Goal: Information Seeking & Learning: Learn about a topic

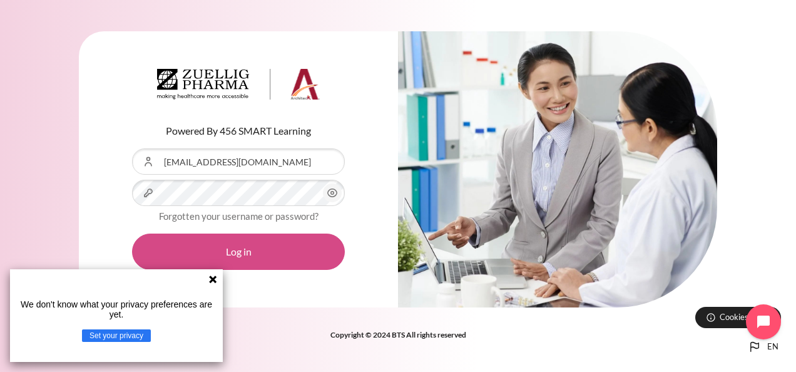
click at [239, 260] on button "Log in" at bounding box center [238, 251] width 213 height 36
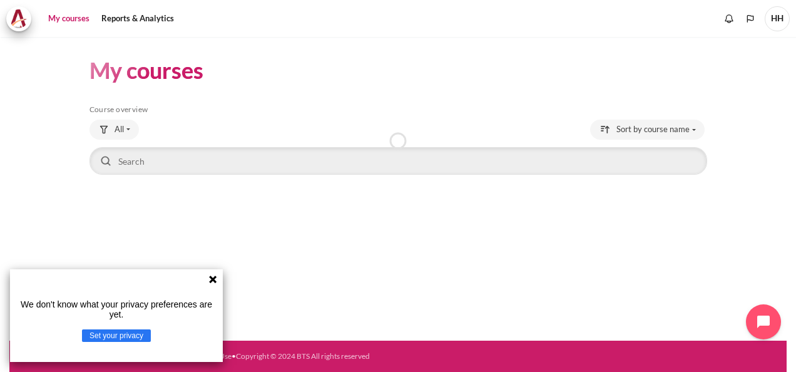
click at [214, 278] on icon at bounding box center [213, 279] width 8 height 8
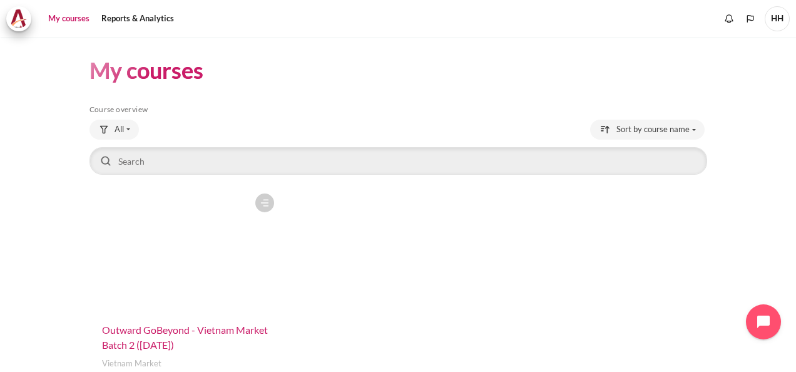
click at [173, 331] on span "Outward GoBeyond - Vietnam Market Batch 2 ([DATE])" at bounding box center [185, 337] width 166 height 27
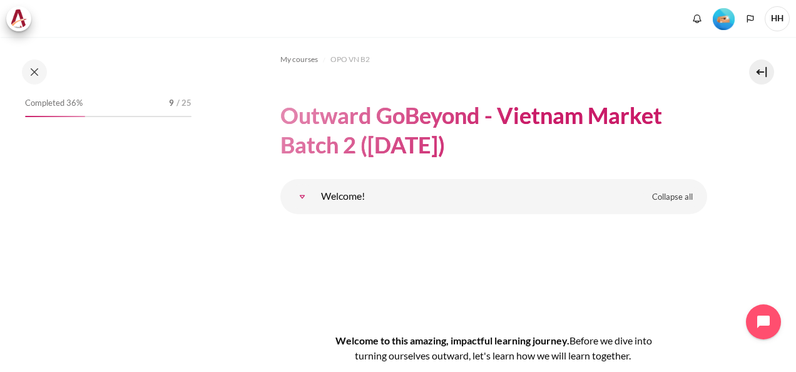
click at [194, 254] on div "Completed 36% 9 / 25" at bounding box center [108, 216] width 179 height 243
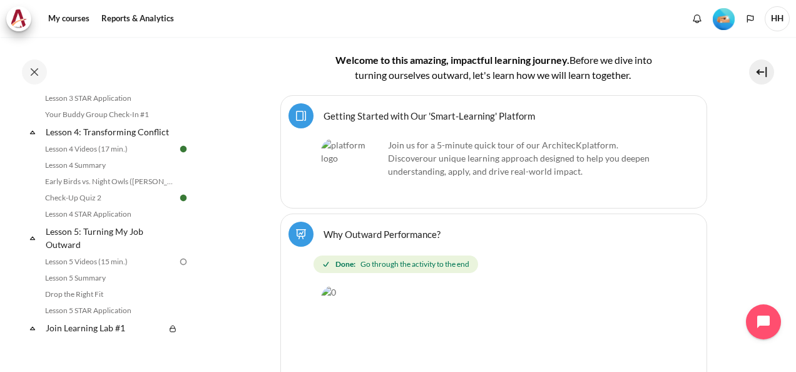
scroll to position [458, 0]
click at [109, 268] on link "Lesson 5 Videos (15 min.)" at bounding box center [109, 260] width 136 height 15
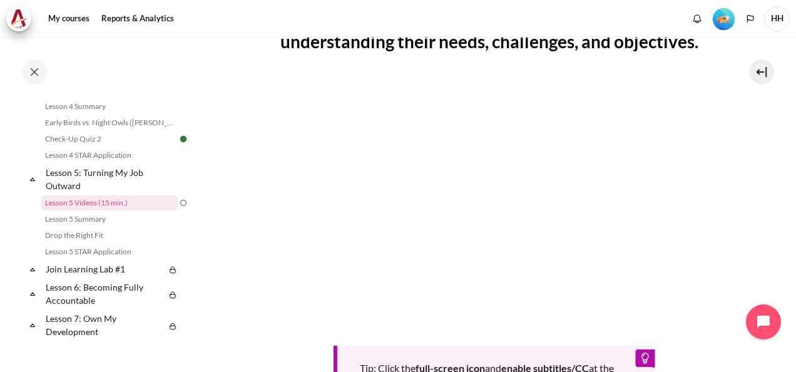
scroll to position [274, 0]
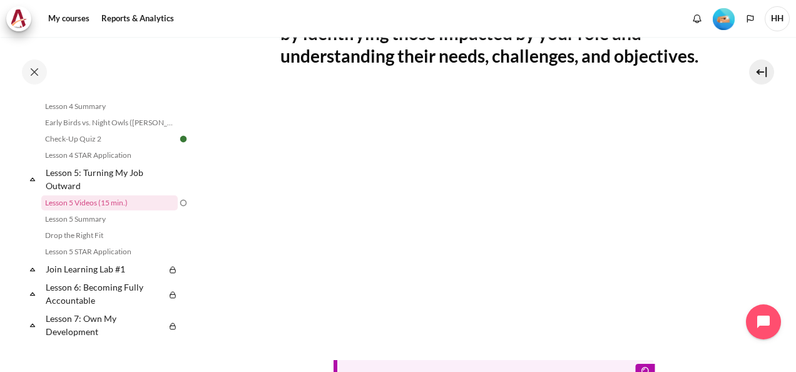
drag, startPoint x: 247, startPoint y: 220, endPoint x: 274, endPoint y: 204, distance: 30.9
click at [247, 220] on section "My courses OPO VN B2 Lesson 5: Turning My Job Outward Lesson 5 Videos (15 min.)…" at bounding box center [493, 175] width 587 height 825
click at [247, 237] on section "My courses OPO VN B2 Lesson 5: Turning My Job Outward Lesson 5 Videos (15 min.)…" at bounding box center [493, 175] width 587 height 825
click at [729, 89] on section "My courses OPO VN B2 Lesson 5: Turning My Job Outward Lesson 5 Videos (15 min.)…" at bounding box center [493, 175] width 587 height 825
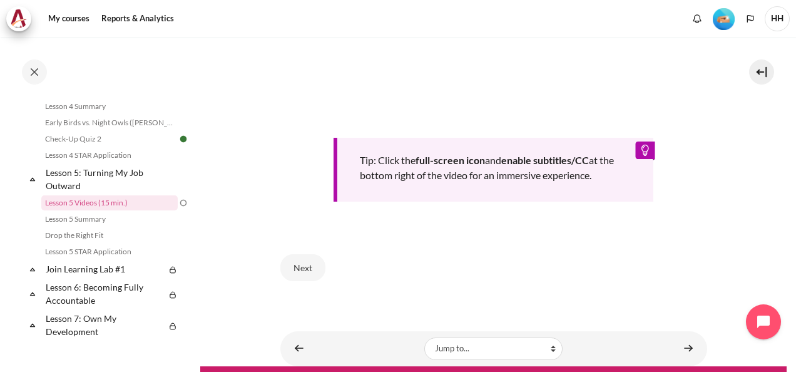
scroll to position [528, 0]
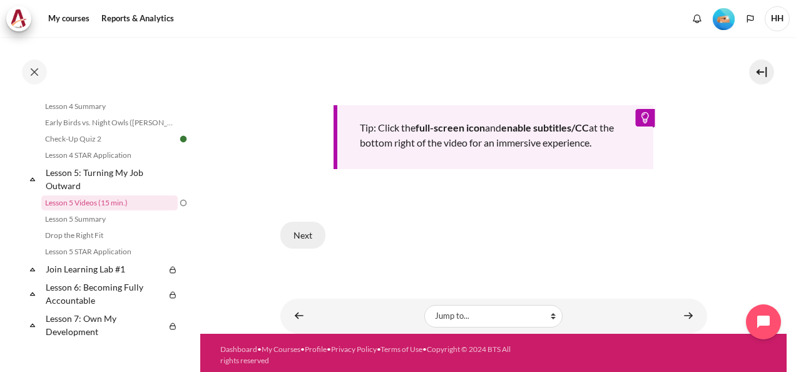
click at [310, 228] on button "Next" at bounding box center [302, 235] width 45 height 26
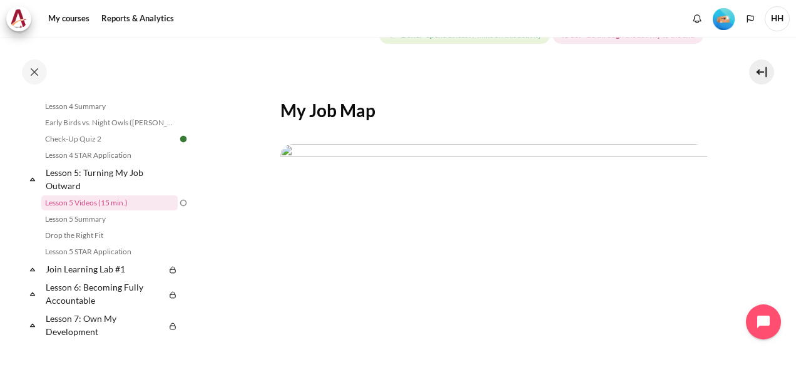
scroll to position [382, 0]
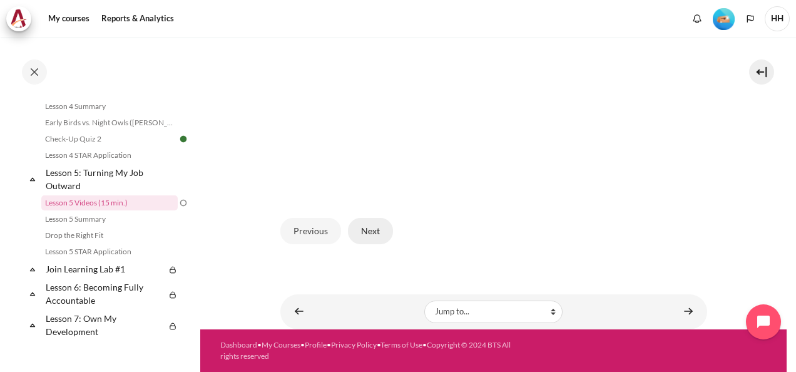
click at [369, 230] on button "Next" at bounding box center [370, 231] width 45 height 26
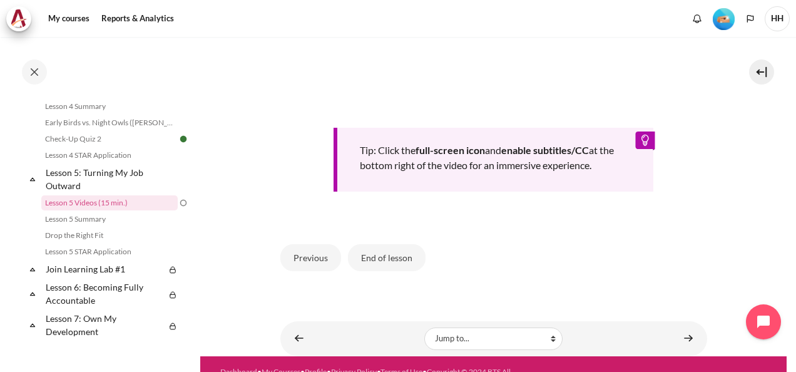
scroll to position [518, 0]
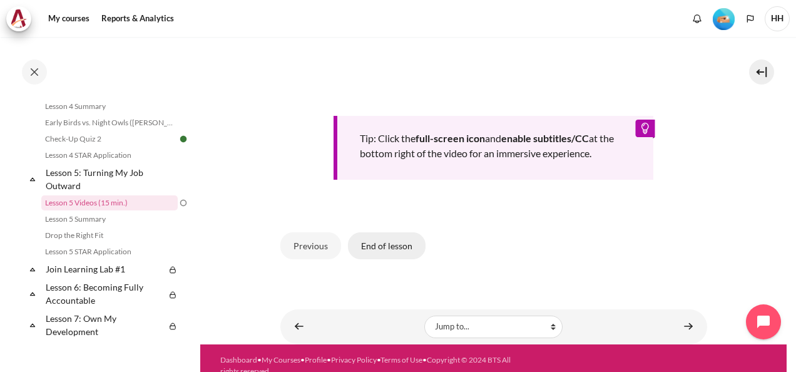
click at [391, 259] on button "End of lesson" at bounding box center [387, 245] width 78 height 26
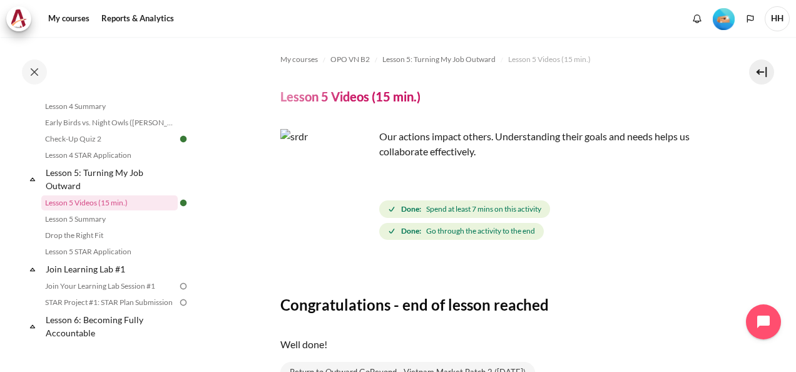
scroll to position [125, 0]
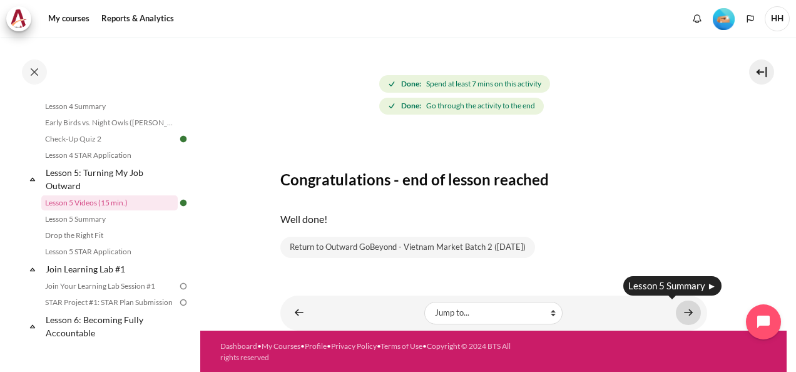
click at [682, 310] on link "Content" at bounding box center [688, 312] width 25 height 24
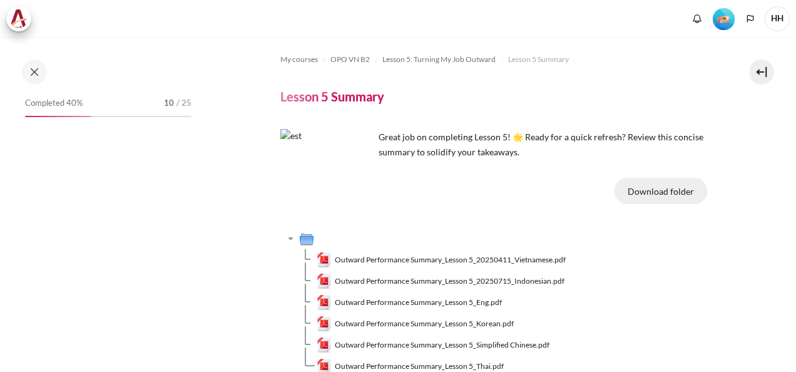
click at [660, 191] on button "Download folder" at bounding box center [661, 191] width 93 height 26
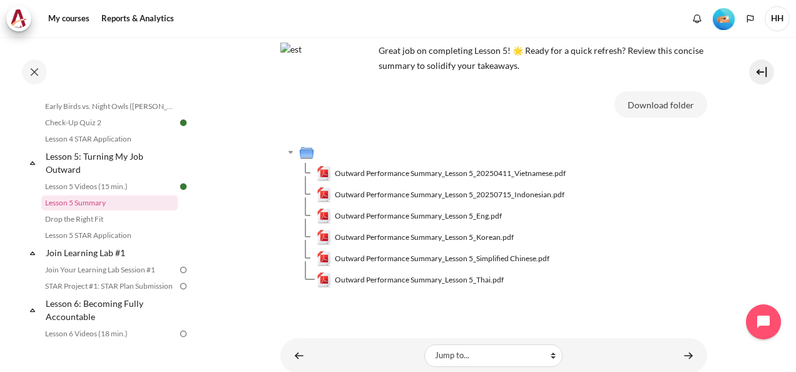
scroll to position [130, 0]
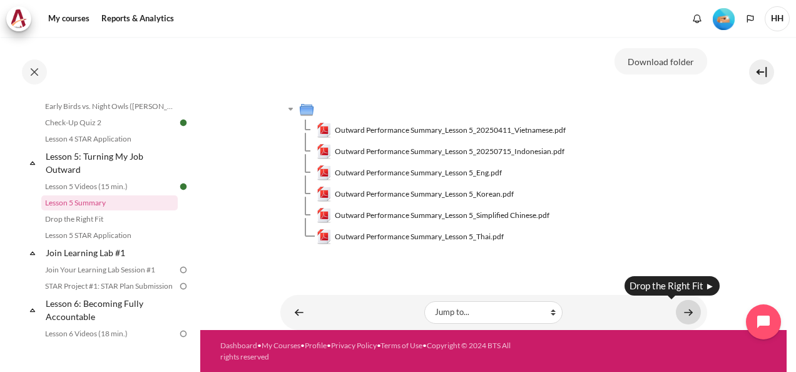
click at [682, 312] on link "Content" at bounding box center [688, 312] width 25 height 24
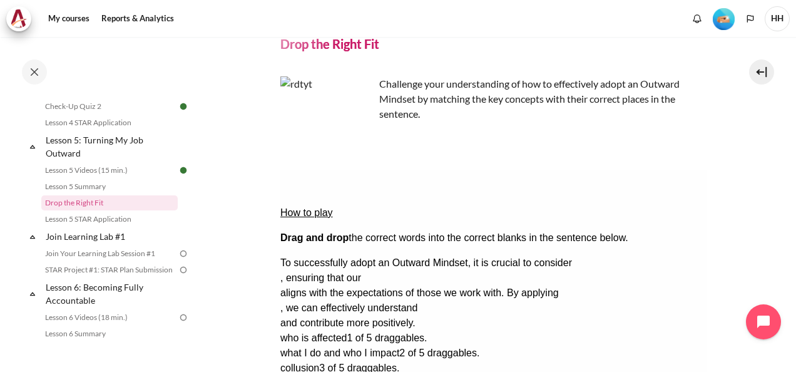
scroll to position [49, 0]
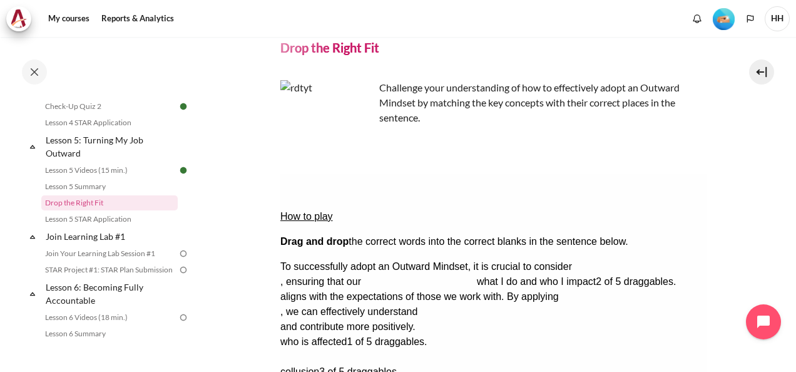
drag, startPoint x: 427, startPoint y: 309, endPoint x: 649, endPoint y: 230, distance: 235.2
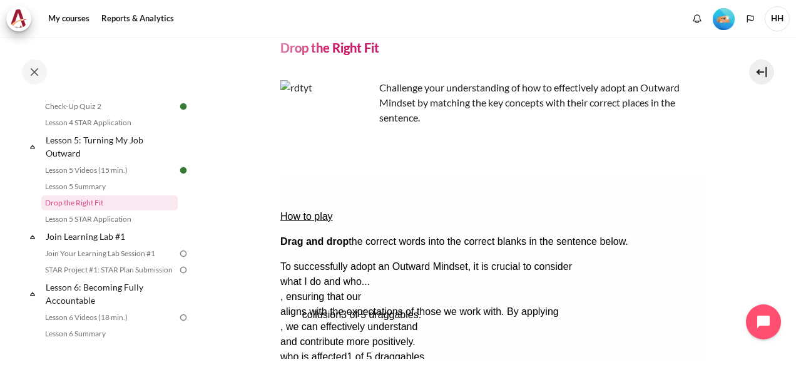
drag, startPoint x: 412, startPoint y: 305, endPoint x: 433, endPoint y: 248, distance: 61.4
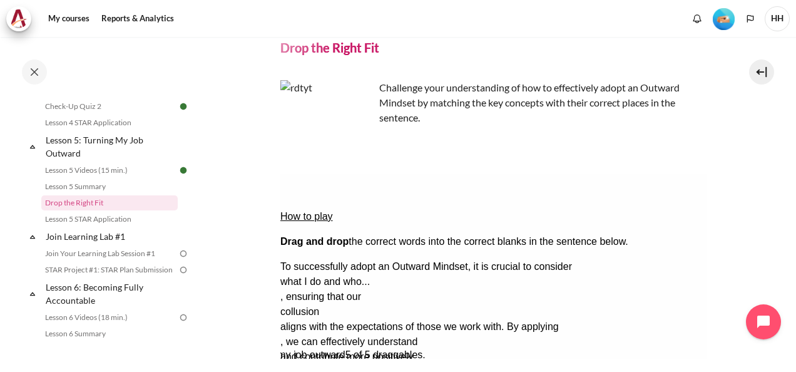
drag, startPoint x: 449, startPoint y: 307, endPoint x: 411, endPoint y: 259, distance: 61.1
drag, startPoint x: 388, startPoint y: 307, endPoint x: 368, endPoint y: 278, distance: 35.6
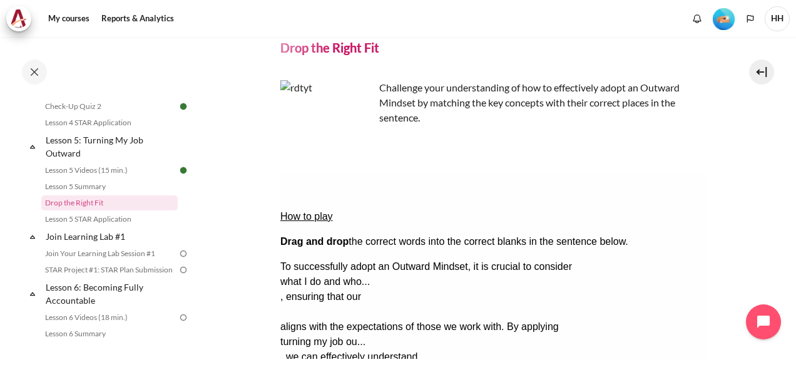
drag, startPoint x: 432, startPoint y: 242, endPoint x: 456, endPoint y: 311, distance: 72.9
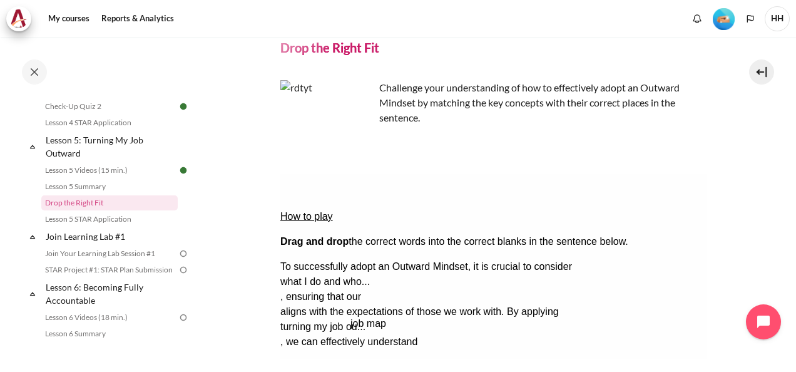
drag, startPoint x: 347, startPoint y: 275, endPoint x: 417, endPoint y: 242, distance: 77.3
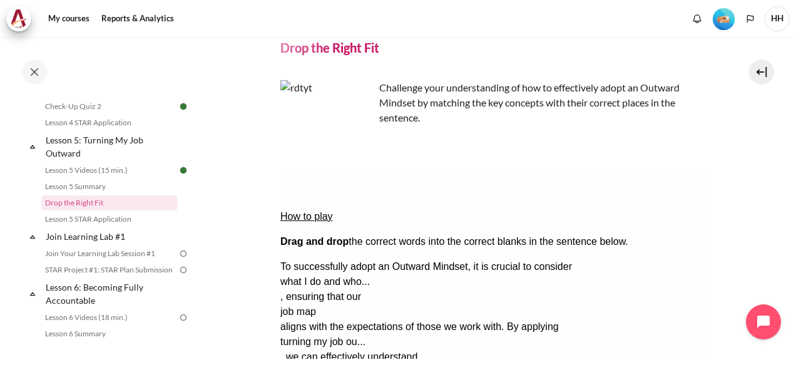
drag, startPoint x: 387, startPoint y: 308, endPoint x: 363, endPoint y: 282, distance: 35.0
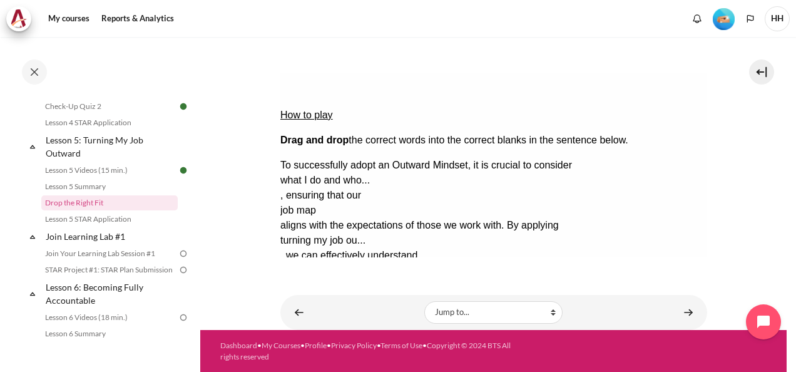
click at [314, 309] on button "Check Check the answers. The responses will be marked as correct, incorrect, or…" at bounding box center [297, 315] width 34 height 13
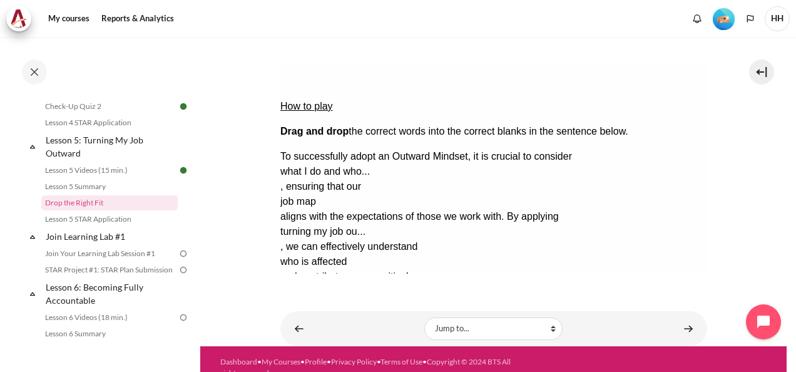
scroll to position [169, 0]
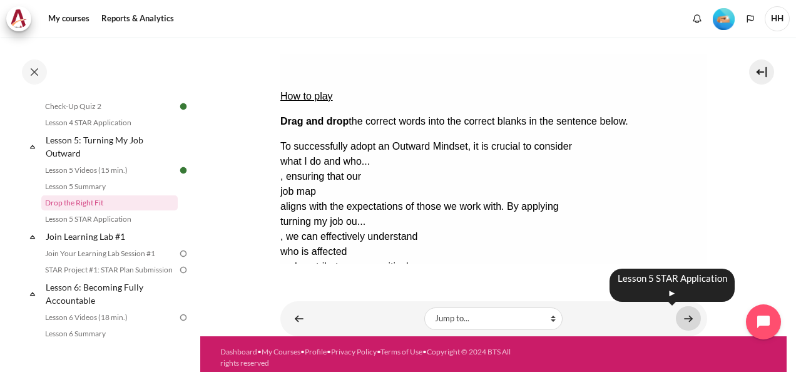
click at [683, 314] on link "Content" at bounding box center [688, 318] width 25 height 24
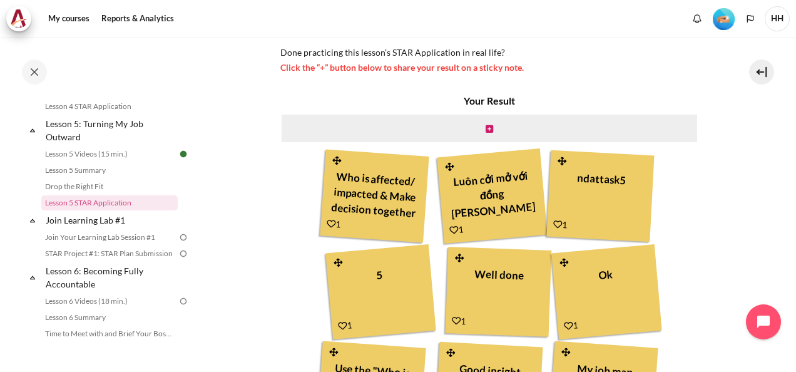
scroll to position [336, 0]
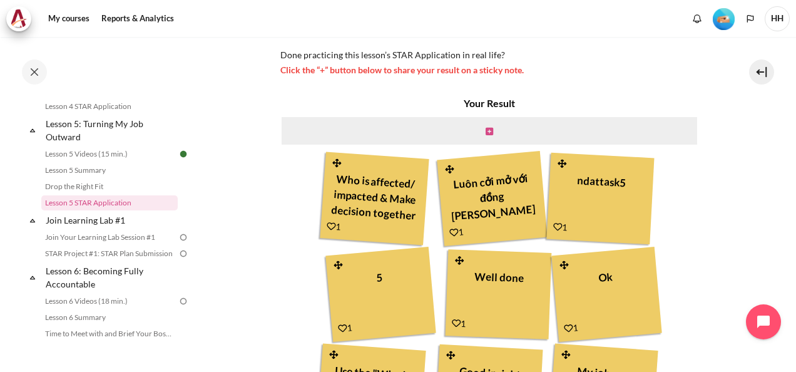
click at [487, 127] on icon "Content" at bounding box center [490, 131] width 8 height 9
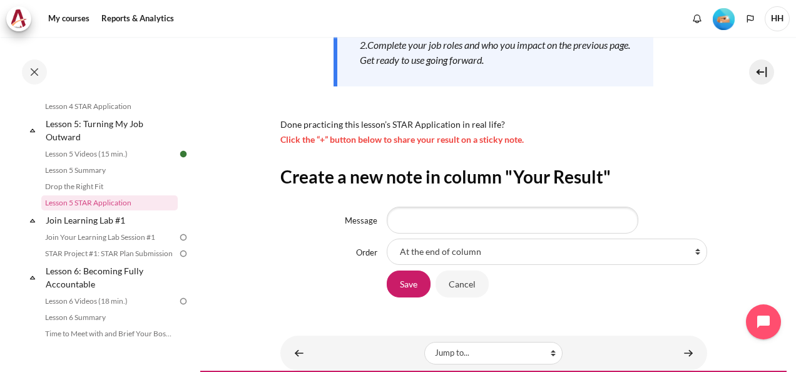
scroll to position [275, 0]
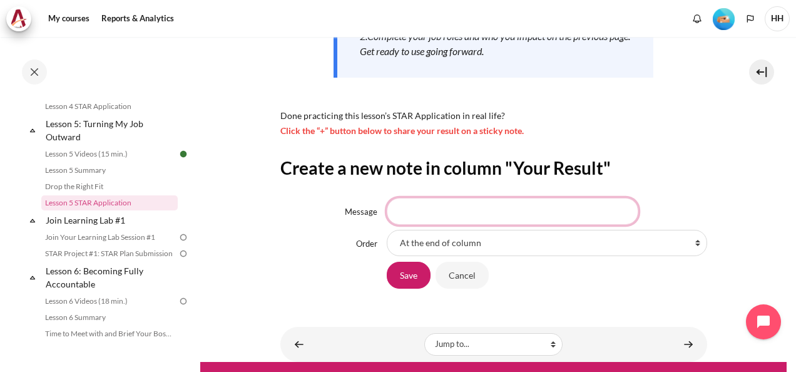
click at [424, 215] on input "Message" at bounding box center [513, 211] width 252 height 26
type input "See Others"
click at [387, 262] on input "Save" at bounding box center [409, 275] width 44 height 26
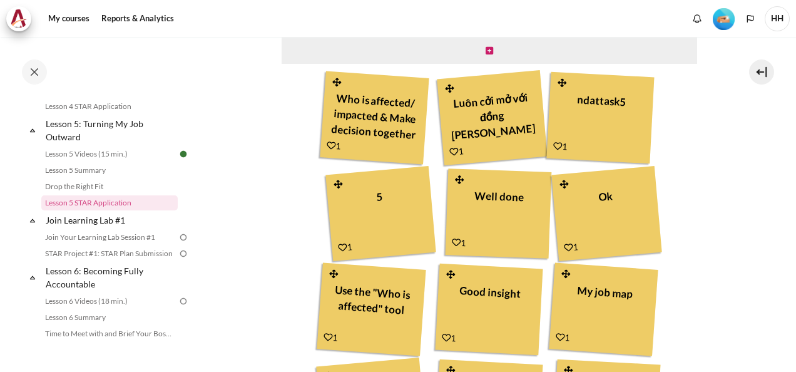
scroll to position [626, 0]
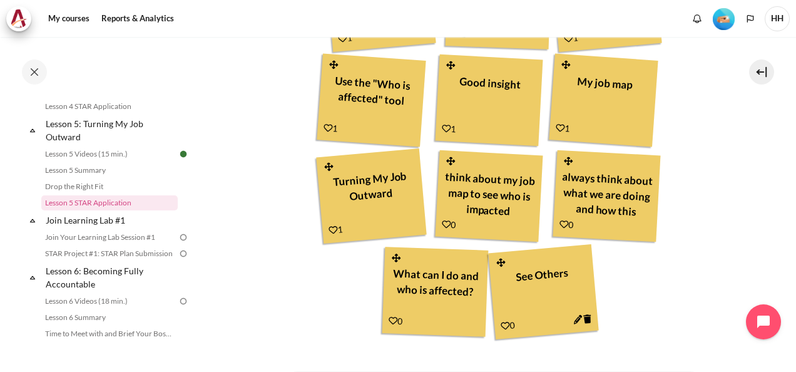
click at [575, 319] on icon "Content" at bounding box center [577, 319] width 9 height 9
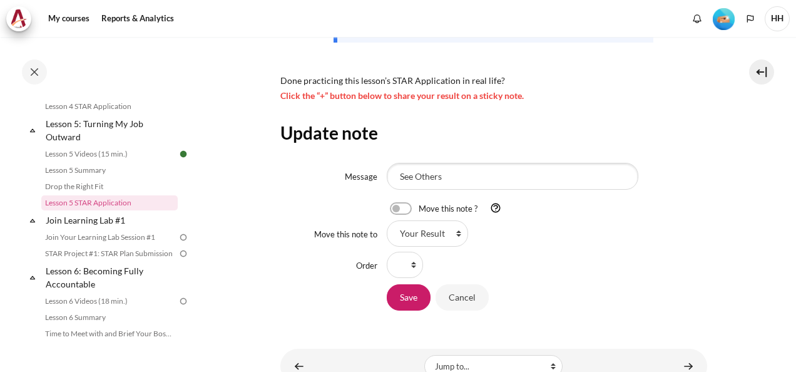
scroll to position [364, 0]
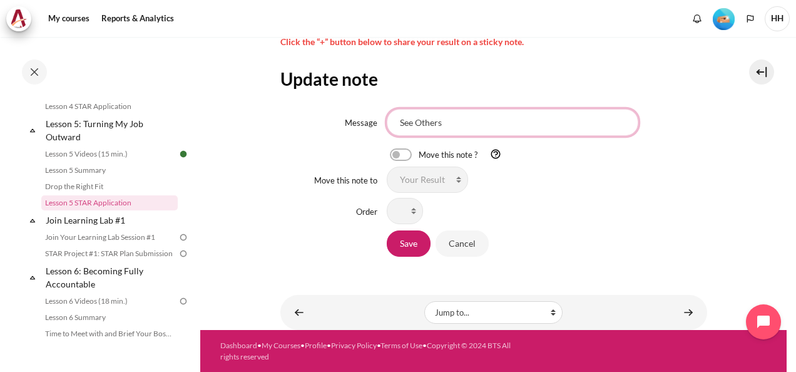
click at [457, 125] on input "See Others" at bounding box center [513, 122] width 252 height 26
type input "See Others - Adjust Effort - Measure Impacts"
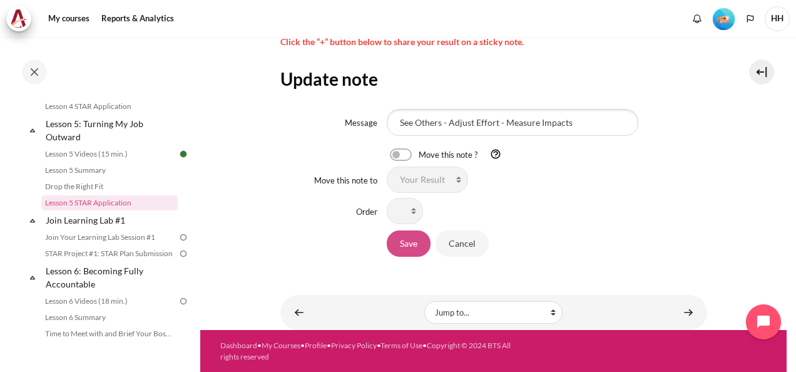
click at [418, 239] on input "Save" at bounding box center [409, 243] width 44 height 26
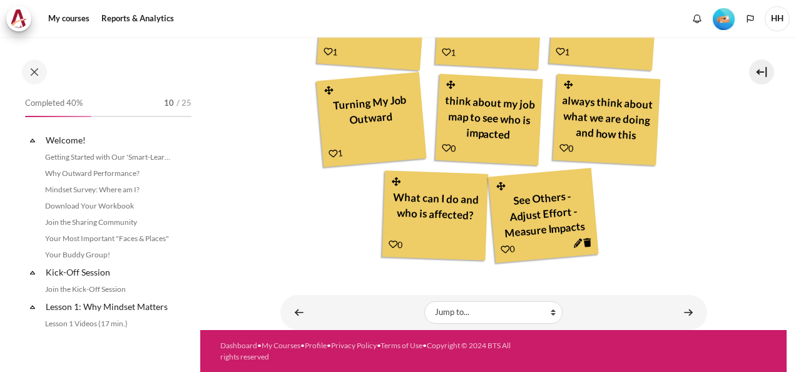
scroll to position [565, 0]
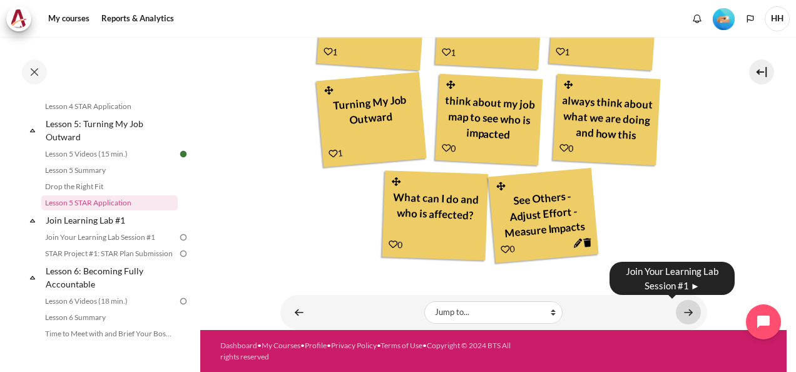
click at [685, 312] on link "Content" at bounding box center [688, 312] width 25 height 24
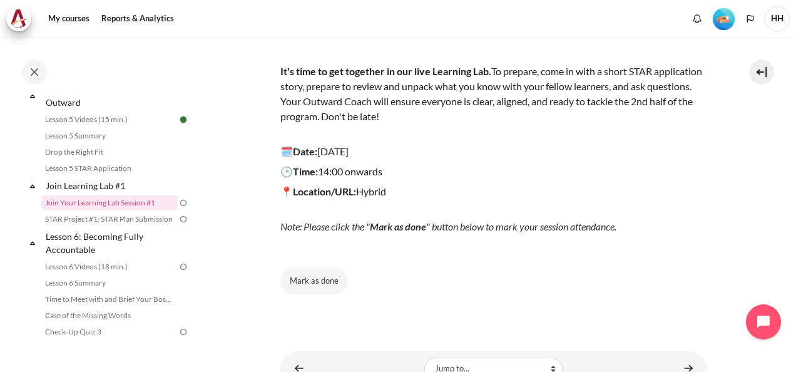
scroll to position [158, 0]
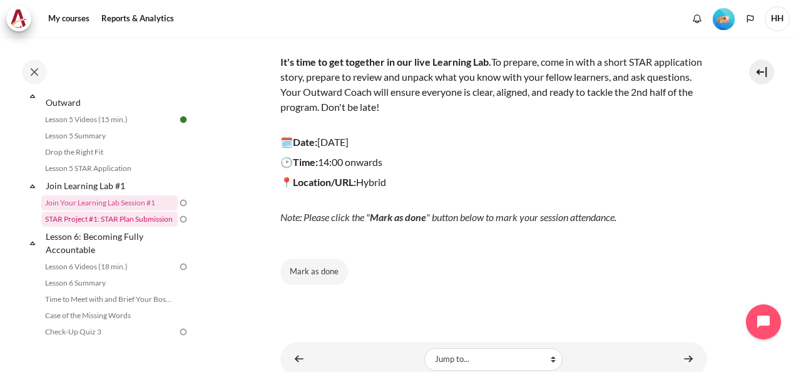
click at [82, 227] on link "STAR Project #1: STAR Plan Submission" at bounding box center [109, 219] width 136 height 15
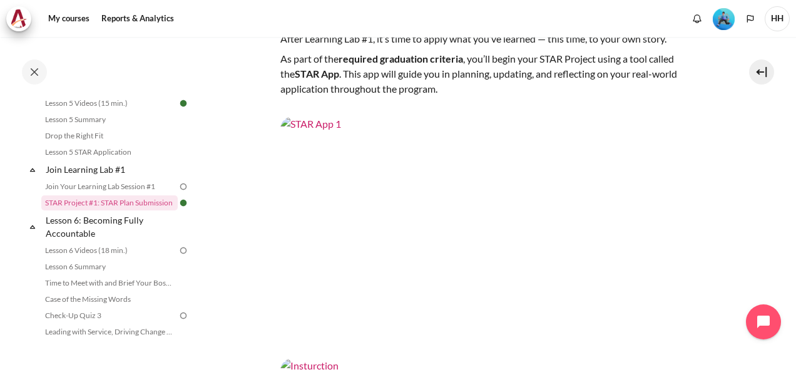
scroll to position [141, 0]
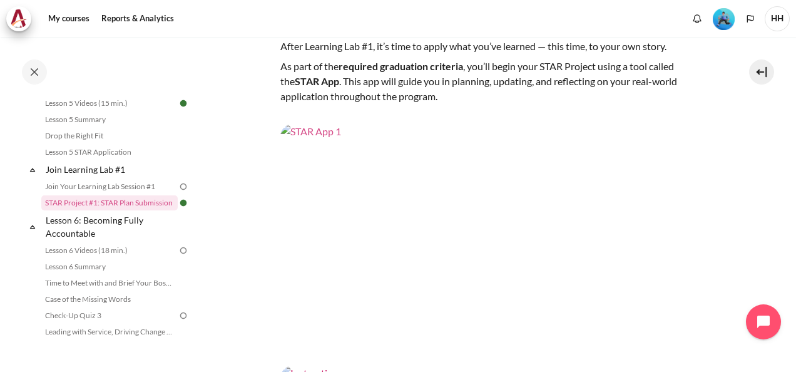
click at [488, 205] on img "Content" at bounding box center [493, 244] width 427 height 240
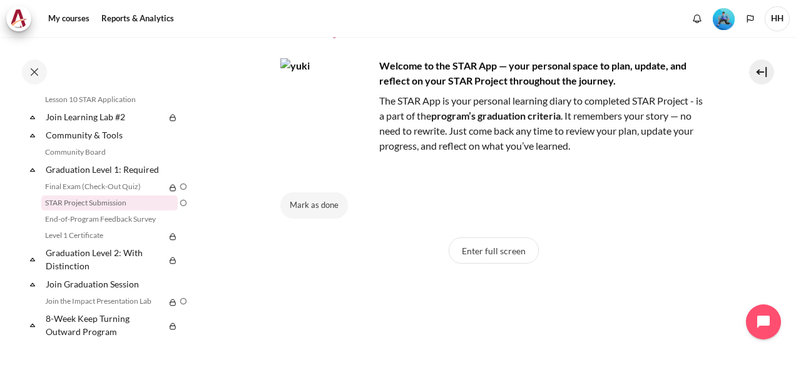
scroll to position [85, 0]
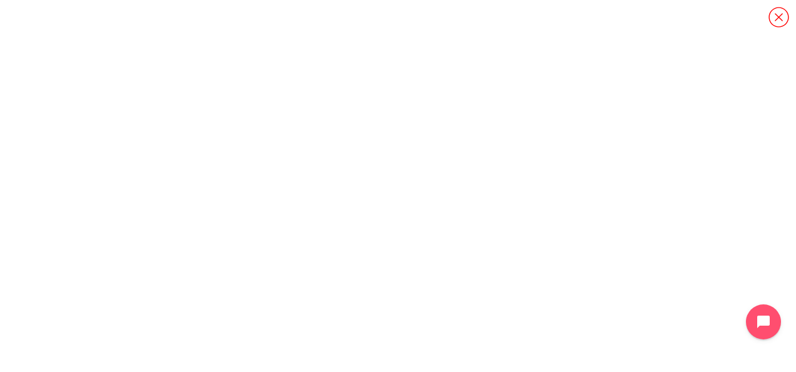
click at [781, 20] on icon "Content" at bounding box center [779, 17] width 22 height 22
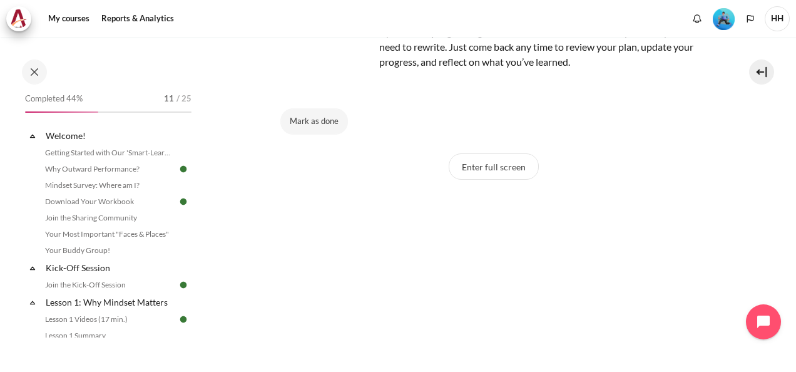
scroll to position [0, 0]
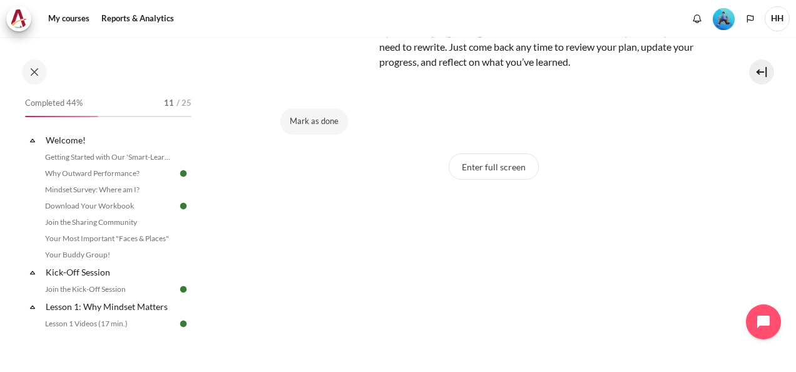
click at [719, 18] on img "Level #3" at bounding box center [724, 19] width 22 height 22
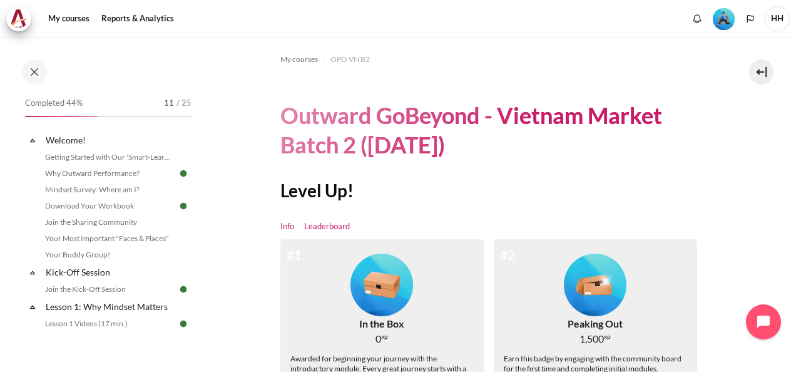
click at [336, 227] on link "Leaderboard" at bounding box center [327, 226] width 46 height 13
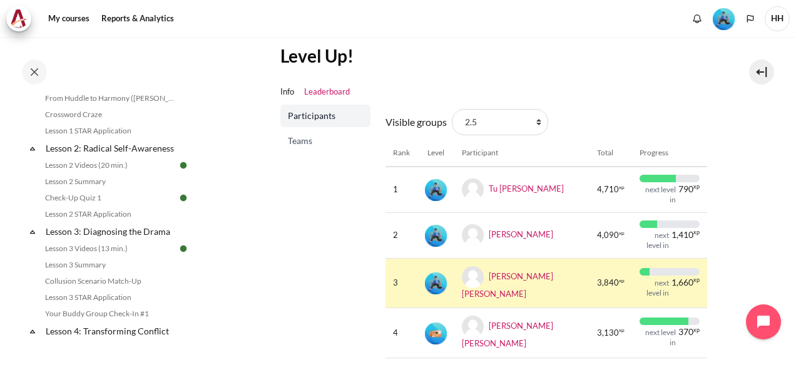
scroll to position [189, 0]
